Goal: Information Seeking & Learning: Understand process/instructions

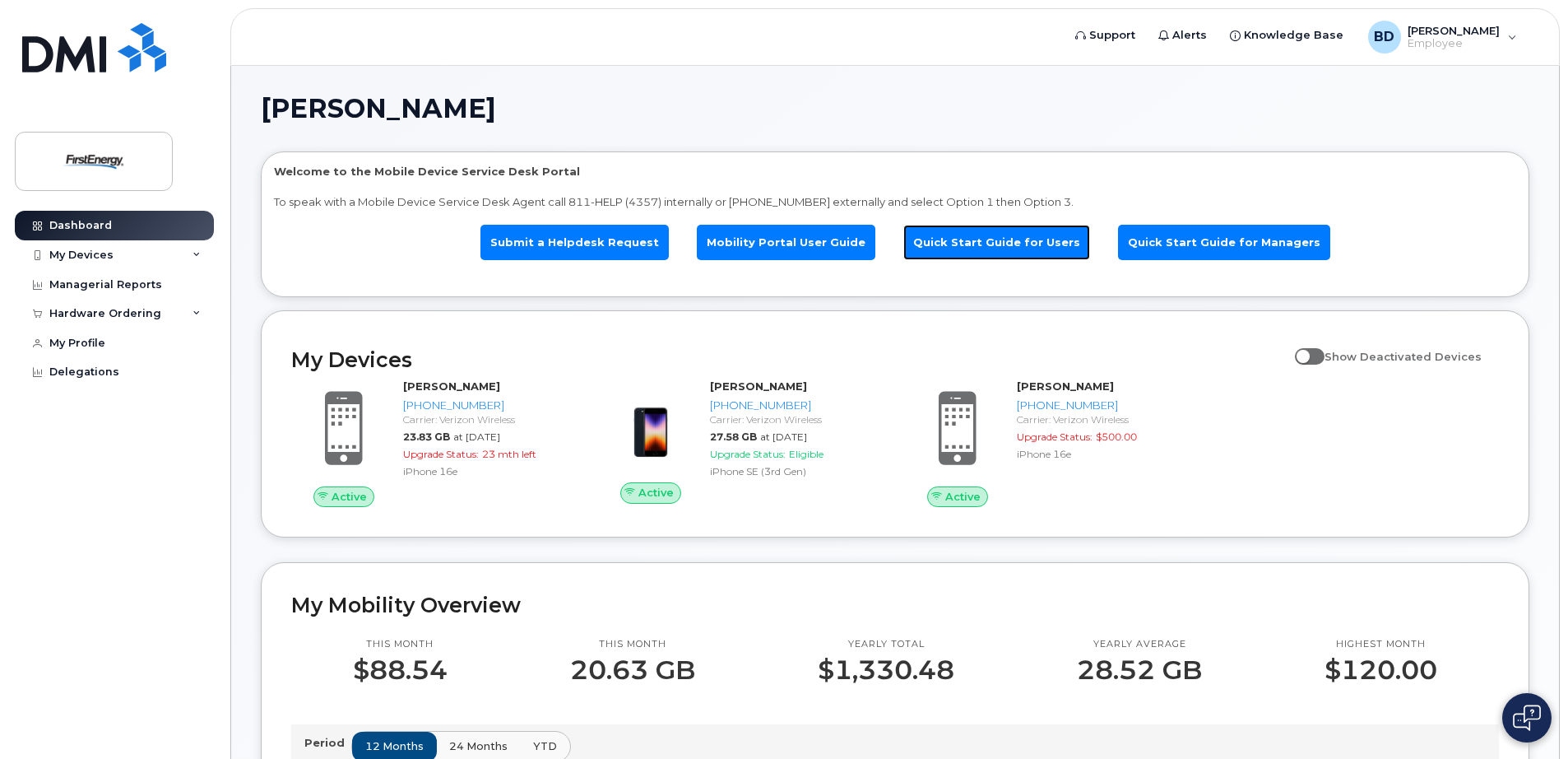
click at [1018, 236] on link "Quick Start Guide for Users" at bounding box center [996, 242] width 186 height 35
click at [764, 246] on link "Mobility Portal User Guide" at bounding box center [786, 242] width 178 height 35
